Goal: Register for event/course

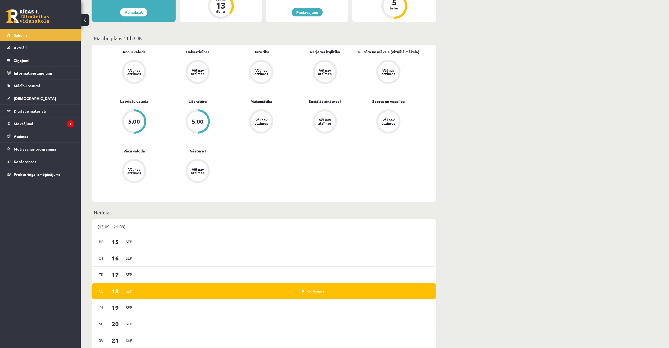
scroll to position [251, 0]
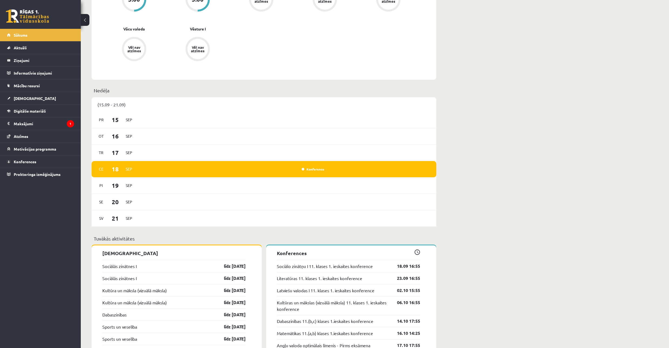
click at [307, 172] on div "Konference" at bounding box center [312, 168] width 27 height 5
click at [312, 169] on link "Konference" at bounding box center [312, 169] width 23 height 4
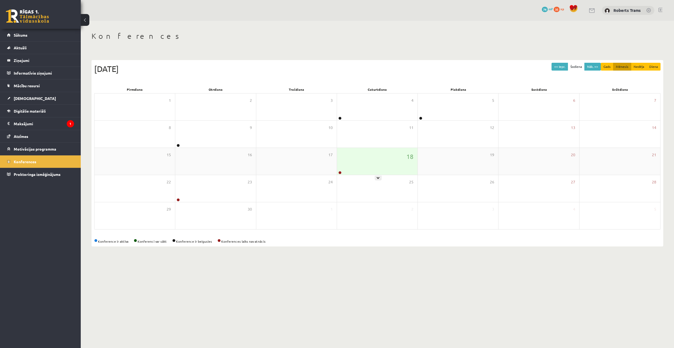
click at [350, 163] on div "18" at bounding box center [377, 161] width 80 height 27
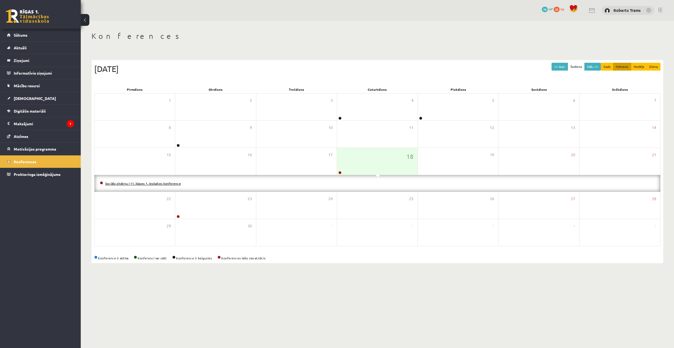
click at [168, 184] on link "Sociālo zinātņu I 11. klases 1. ieskaites konference" at bounding box center [143, 183] width 76 height 4
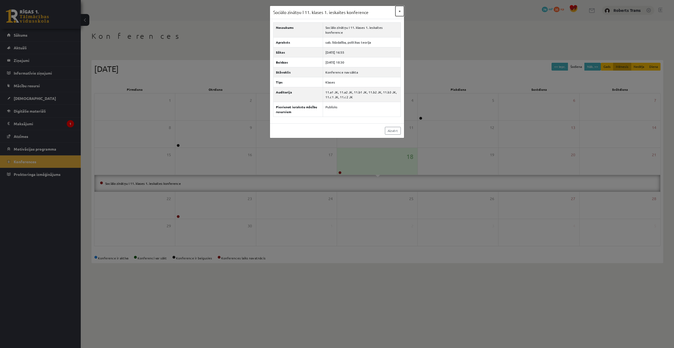
click at [399, 10] on button "×" at bounding box center [399, 11] width 9 height 10
